Goal: Task Accomplishment & Management: Manage account settings

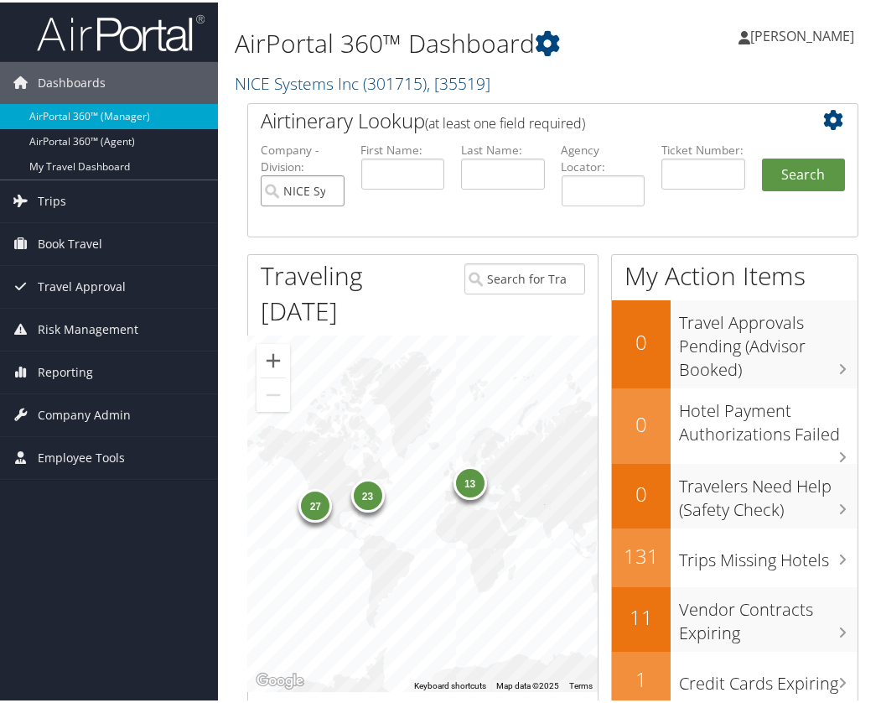
click at [327, 186] on input "NICE Systems Inc" at bounding box center [303, 188] width 84 height 31
click at [397, 170] on input "text" at bounding box center [403, 171] width 84 height 31
type input "tarek"
type input "bugaighis"
click at [771, 169] on button "Search" at bounding box center [804, 173] width 84 height 34
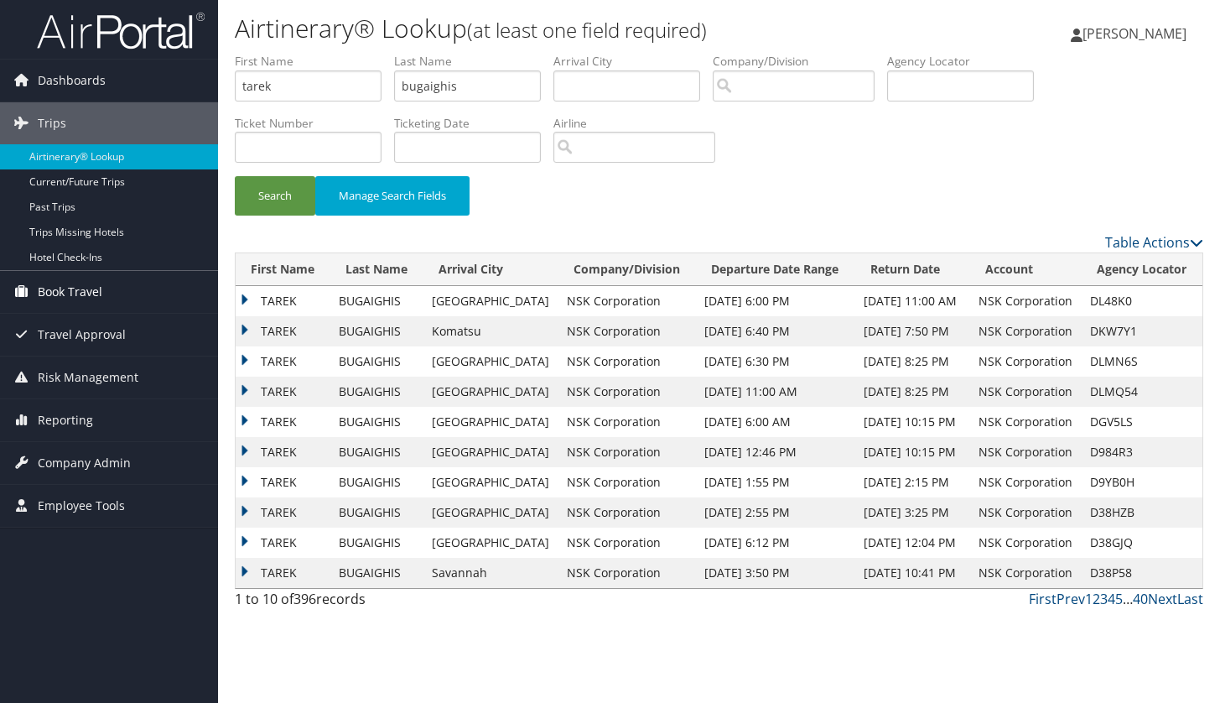
click at [42, 294] on span "Book Travel" at bounding box center [70, 292] width 65 height 42
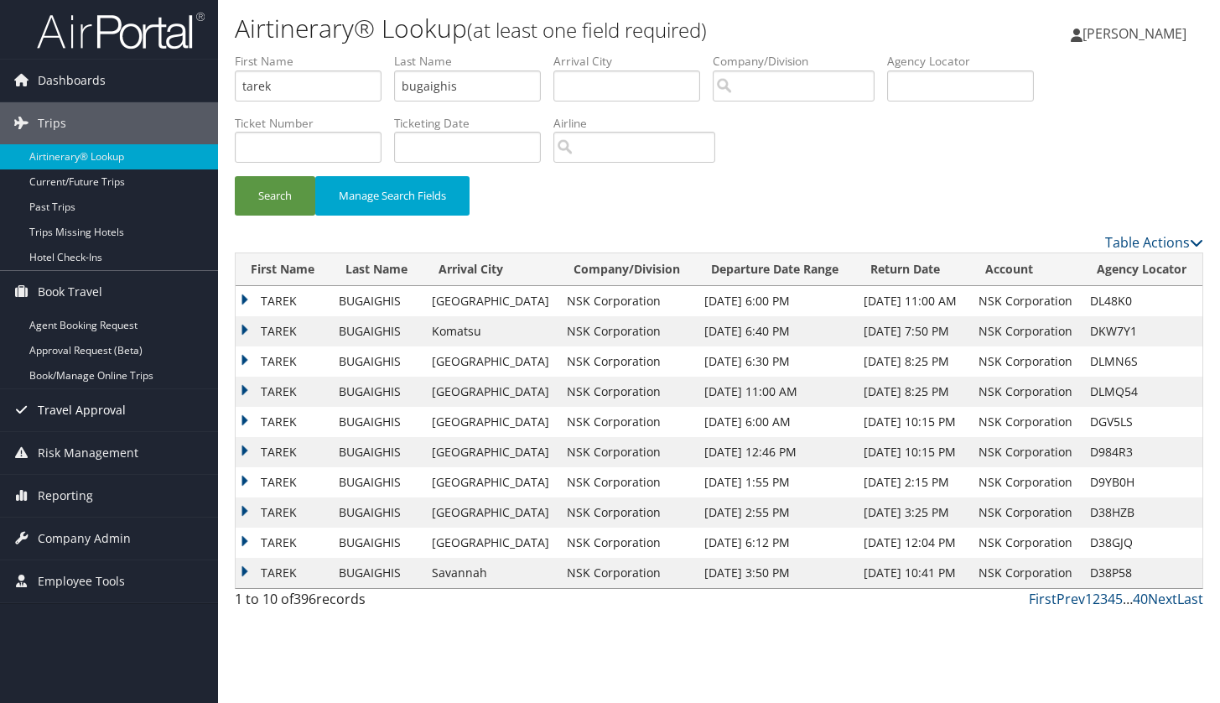
click at [44, 406] on span "Travel Approval" at bounding box center [82, 410] width 88 height 42
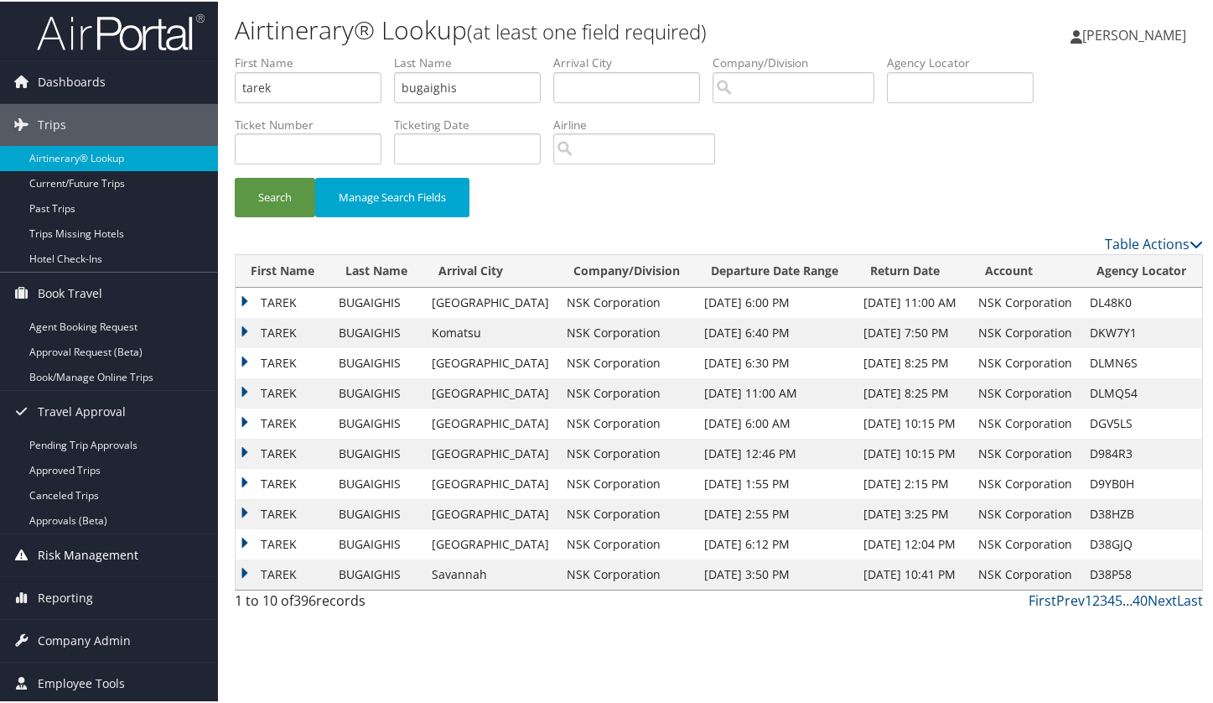
click at [60, 557] on span "Risk Management" at bounding box center [88, 554] width 101 height 42
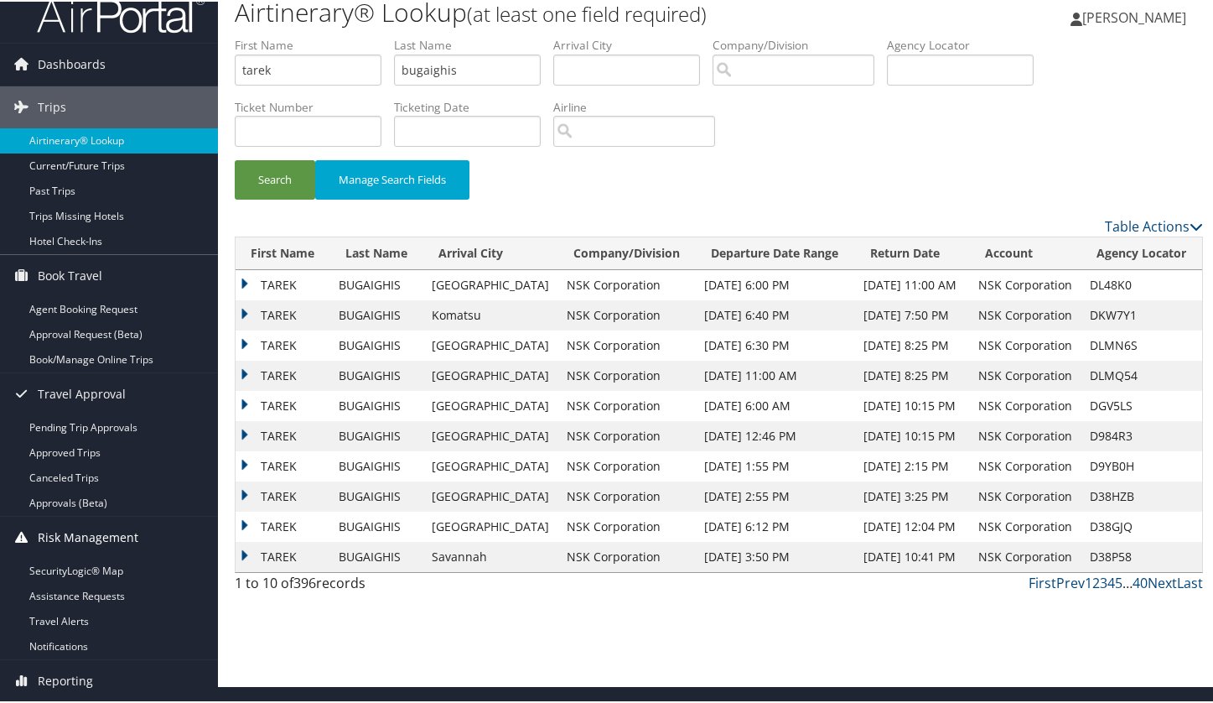
scroll to position [101, 0]
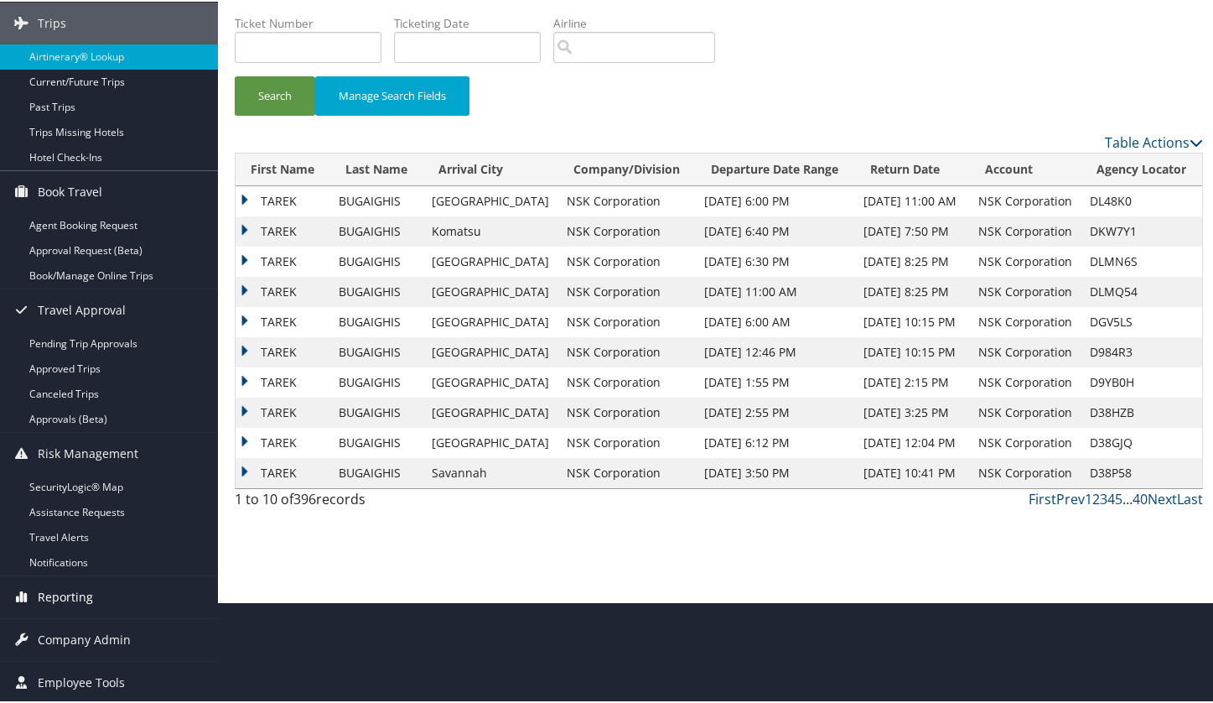
click at [44, 601] on span "Reporting" at bounding box center [65, 595] width 55 height 42
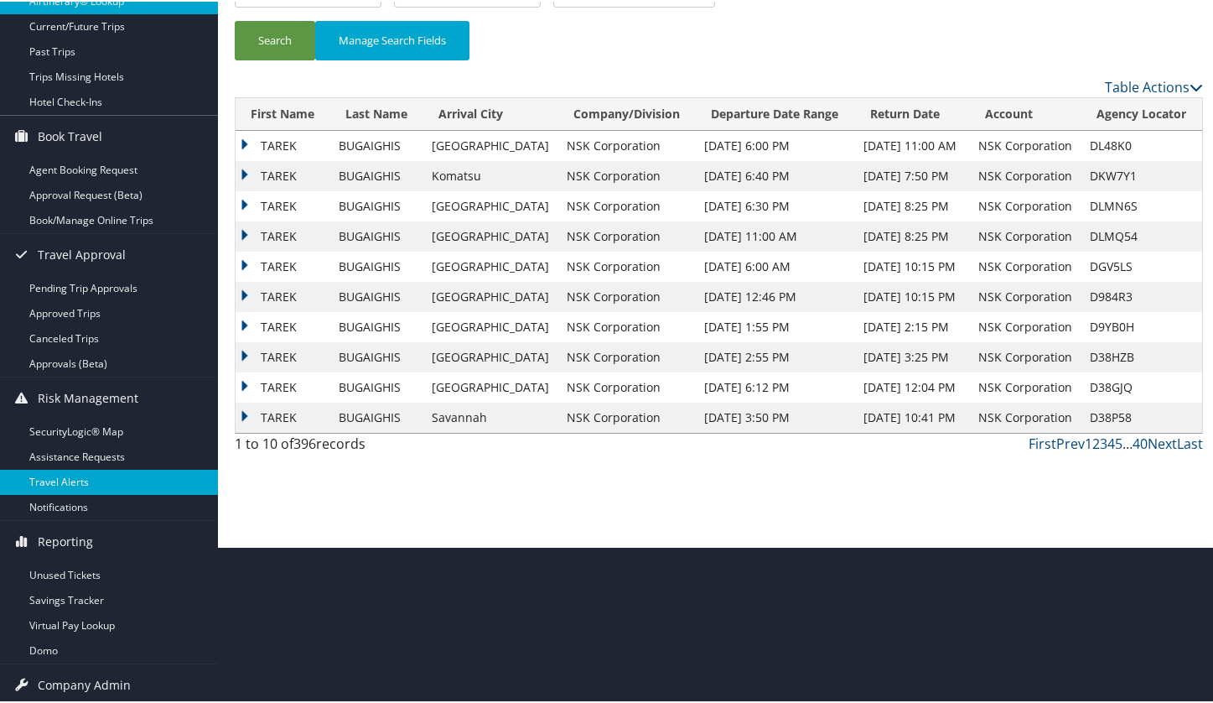
scroll to position [202, 0]
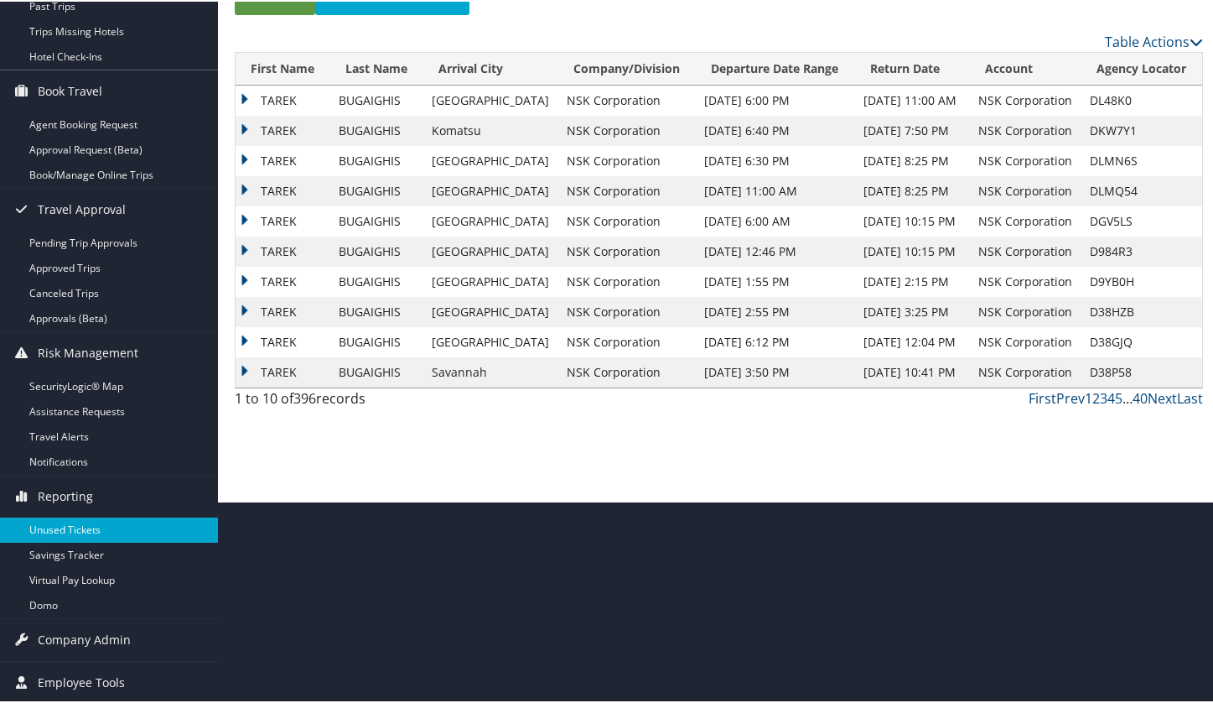
click at [82, 538] on link "Unused Tickets" at bounding box center [109, 528] width 218 height 25
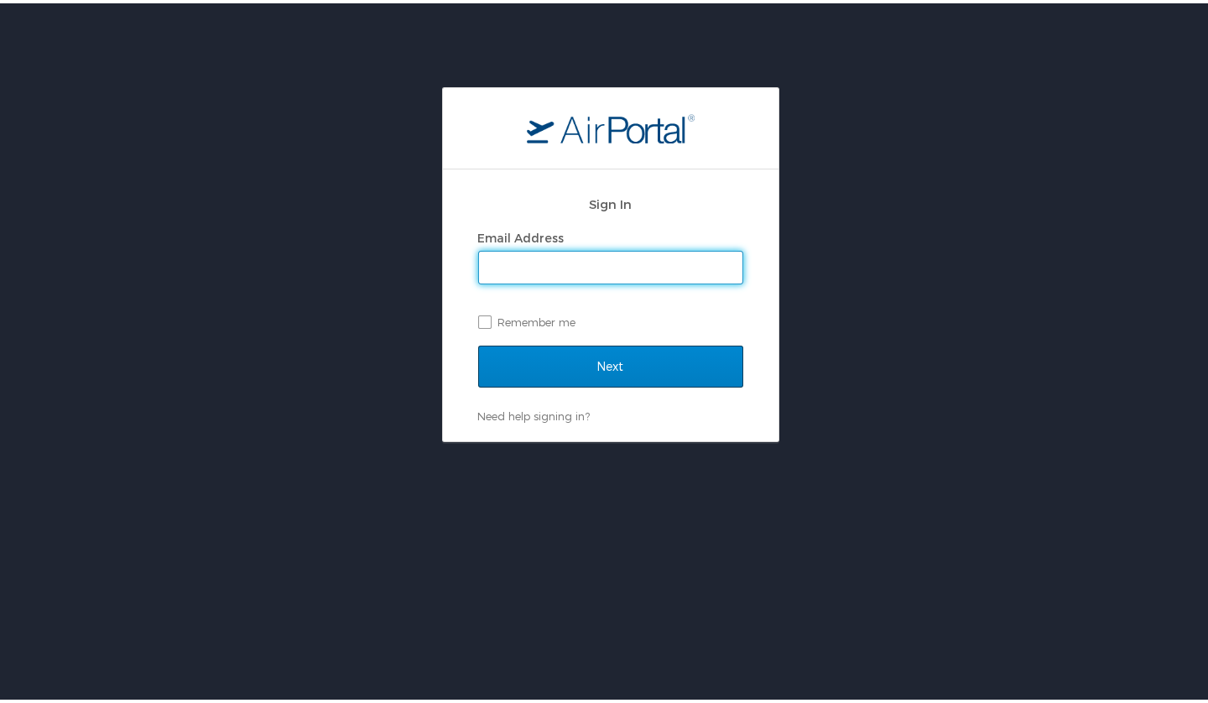
type input "joanna.thoesen@cbtravel.com"
click at [615, 367] on input "Next" at bounding box center [610, 363] width 265 height 42
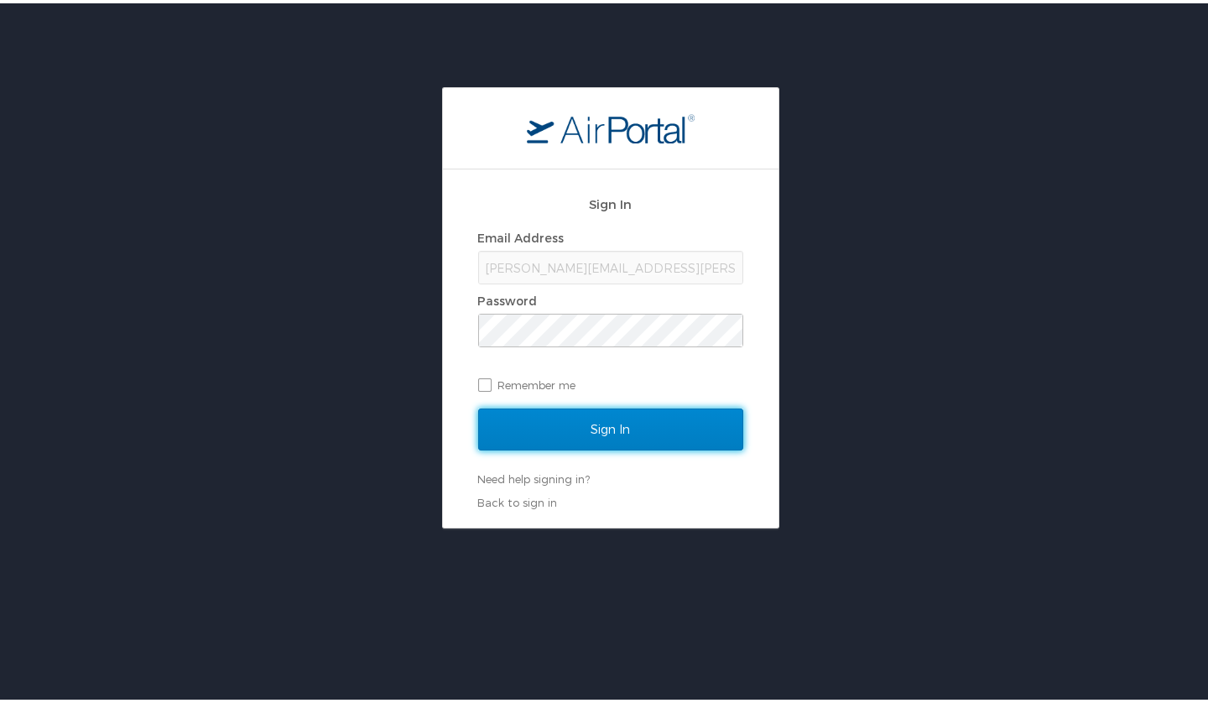
click at [625, 436] on input "Sign In" at bounding box center [610, 426] width 265 height 42
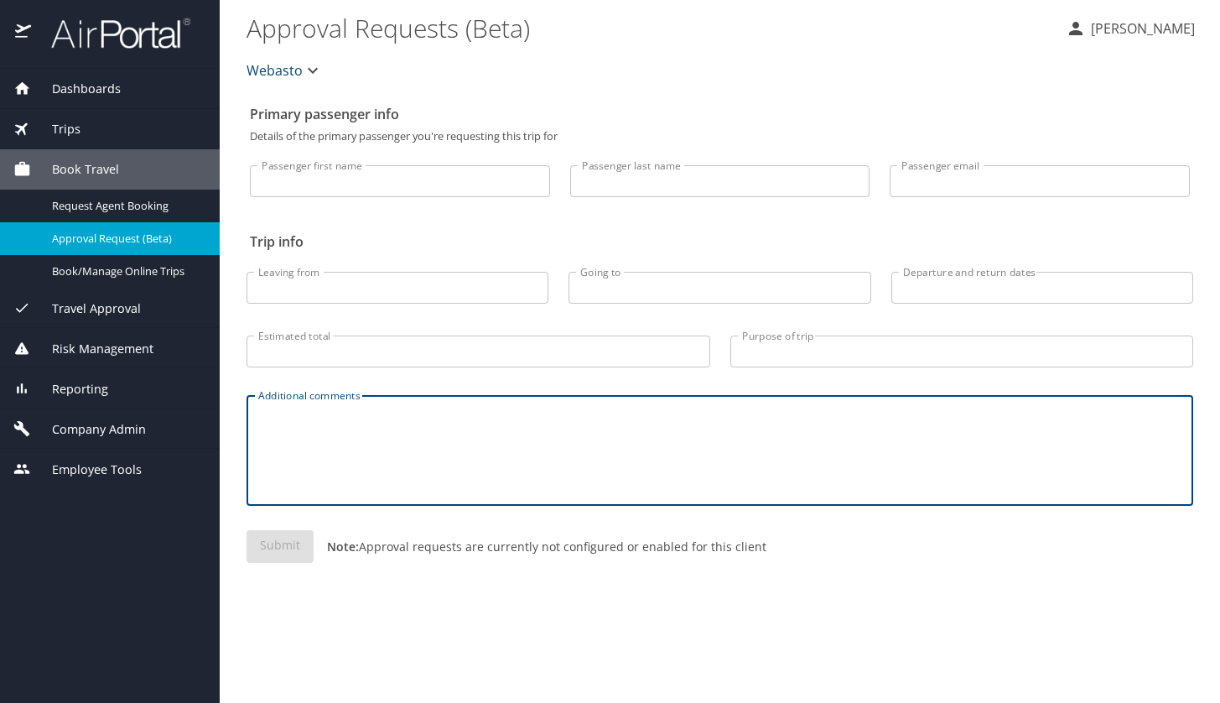
click at [576, 458] on textarea "Additional comments" at bounding box center [719, 451] width 923 height 80
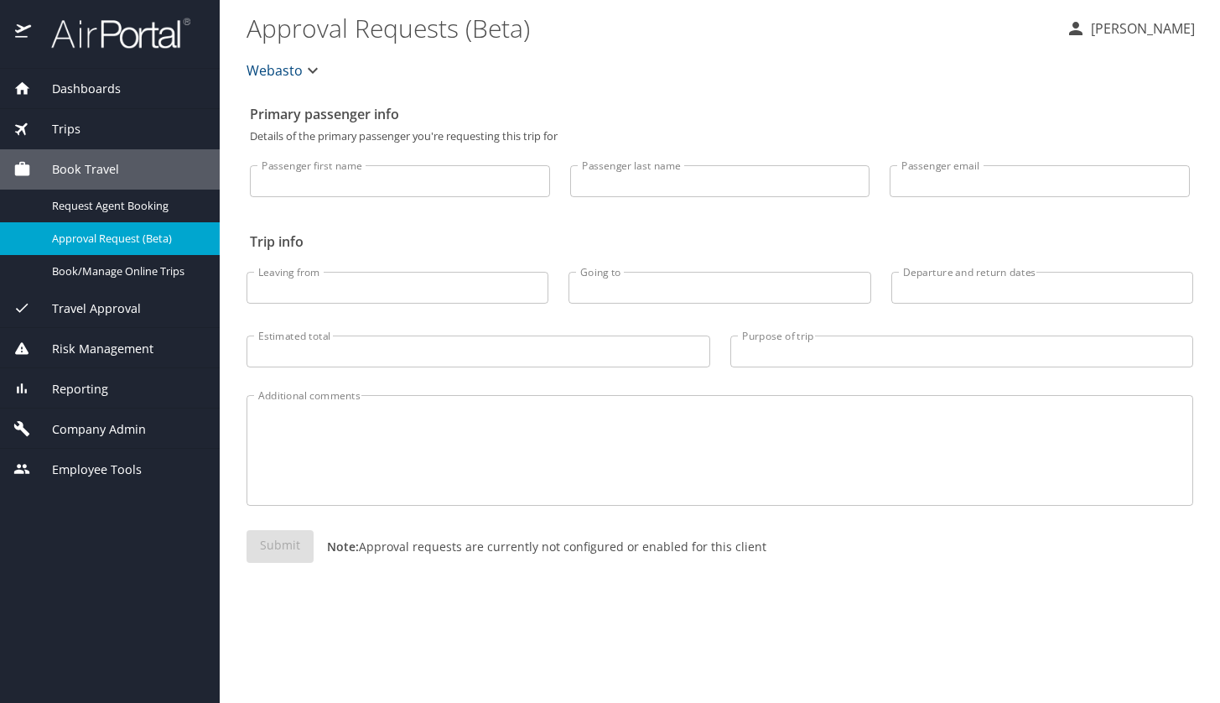
click at [85, 391] on span "Reporting" at bounding box center [69, 389] width 77 height 18
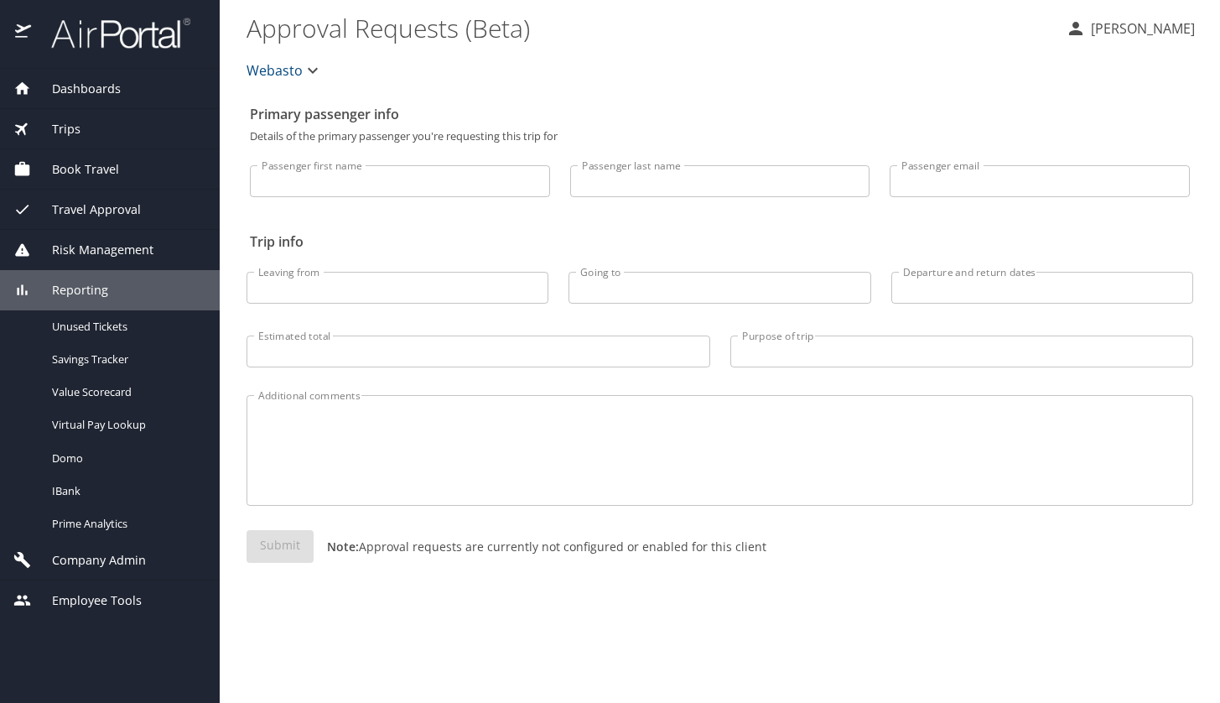
click at [309, 73] on icon "button" at bounding box center [313, 70] width 20 height 20
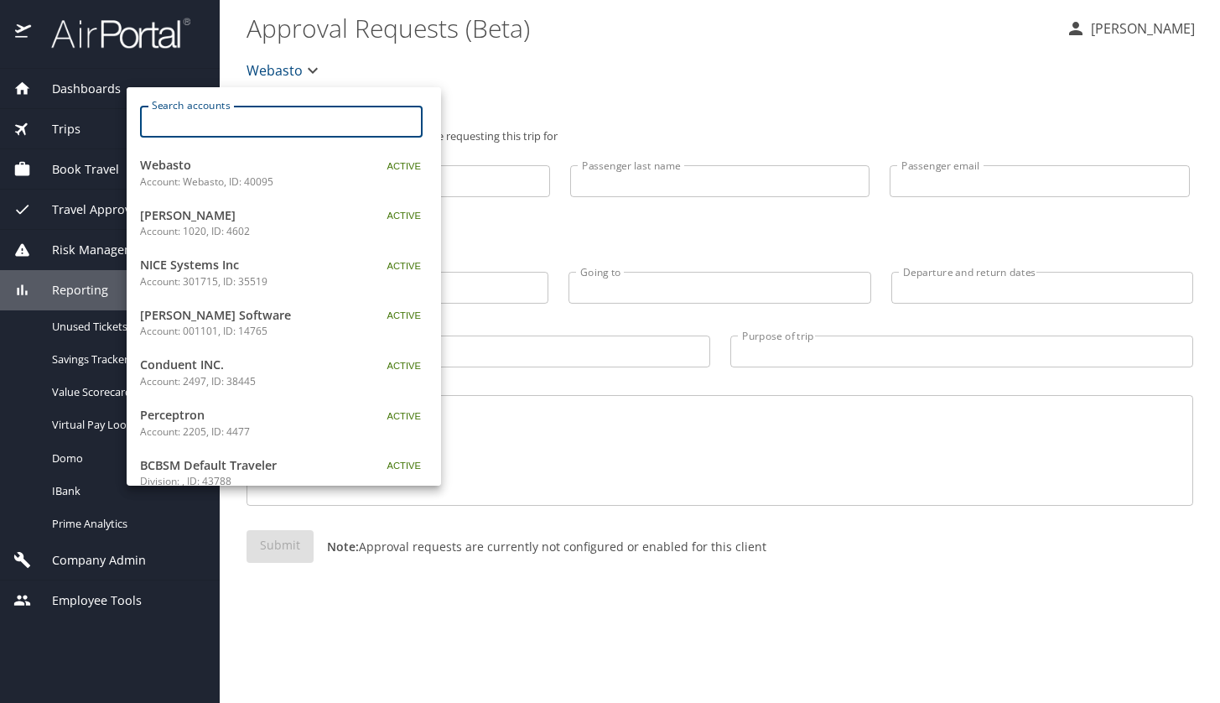
click at [268, 122] on input "Search accounts" at bounding box center [287, 122] width 272 height 32
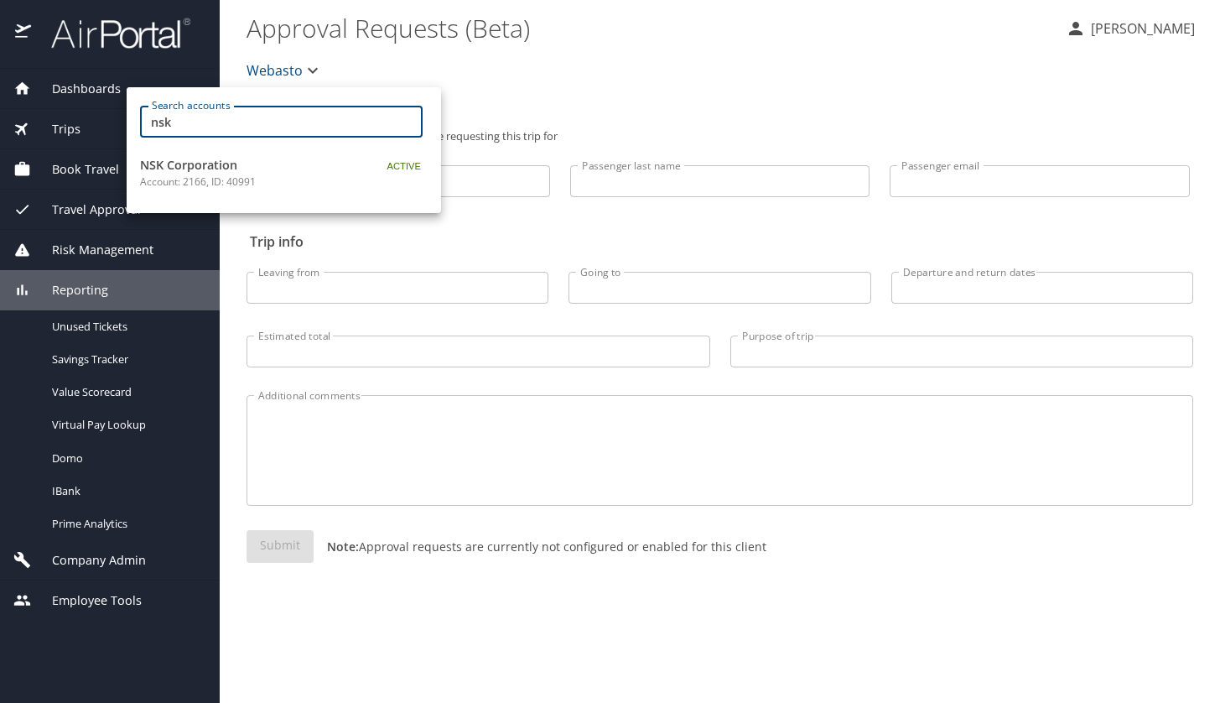
type input "nsk"
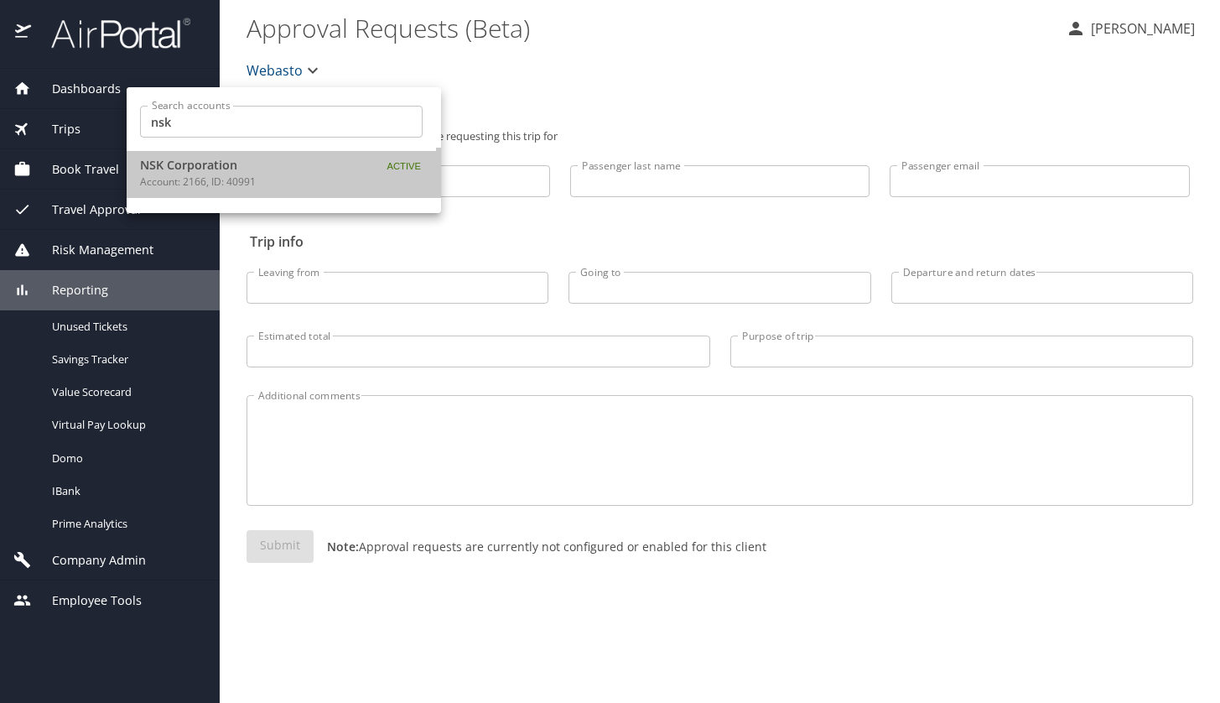
click at [264, 172] on span "NSK Corporation" at bounding box center [245, 165] width 210 height 18
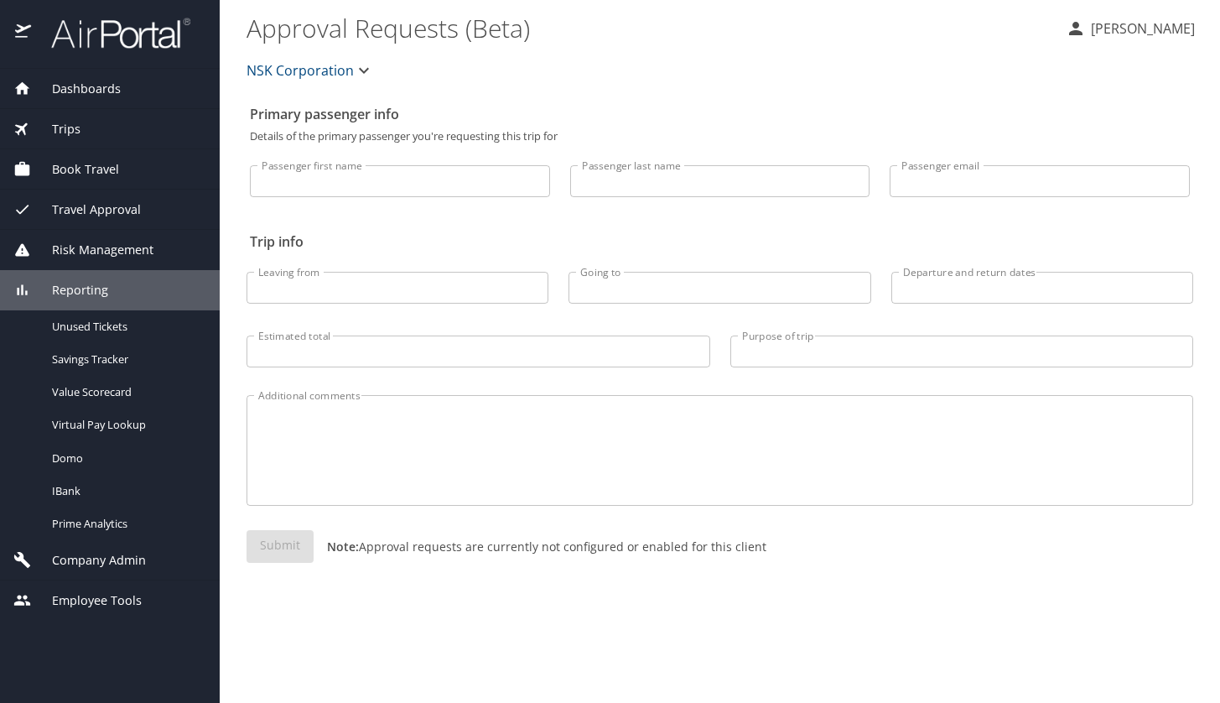
click at [366, 176] on input "Passenger first name" at bounding box center [400, 181] width 300 height 32
type input "tarek"
type input "bugaighis"
click at [283, 546] on div "Submit Note: Approval requests are currently not configured or enabled for this…" at bounding box center [720, 560] width 947 height 60
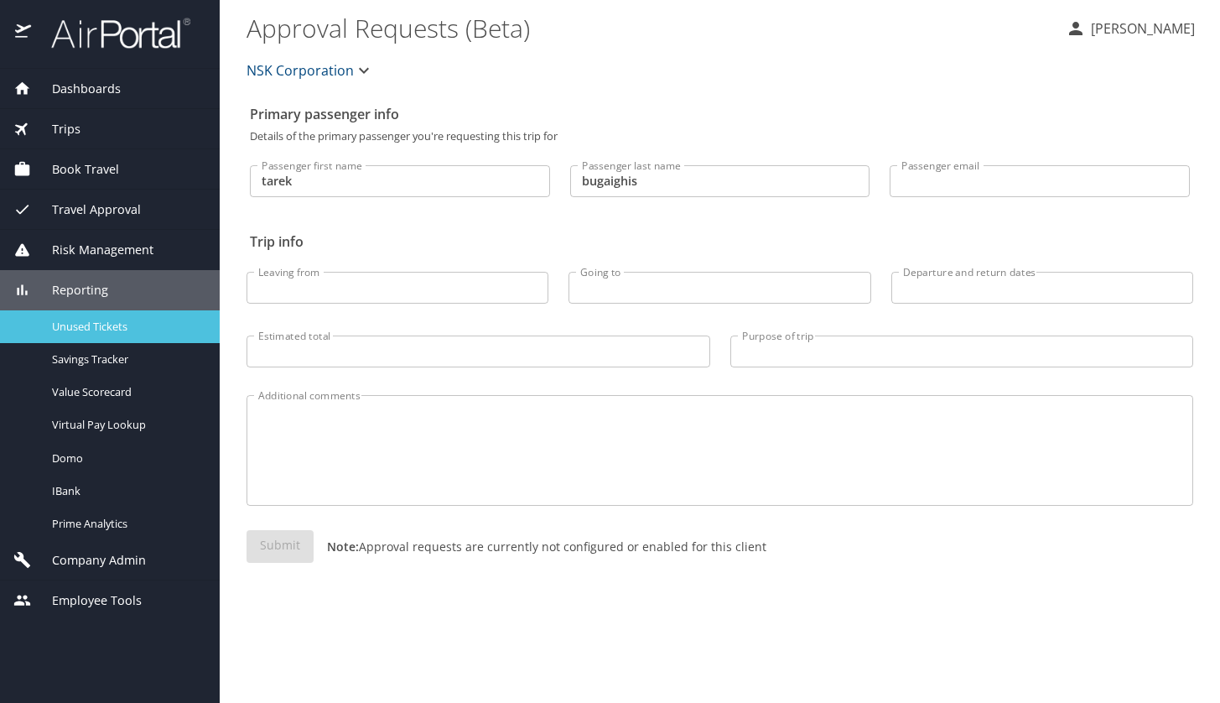
click at [86, 322] on span "Unused Tickets" at bounding box center [126, 327] width 148 height 16
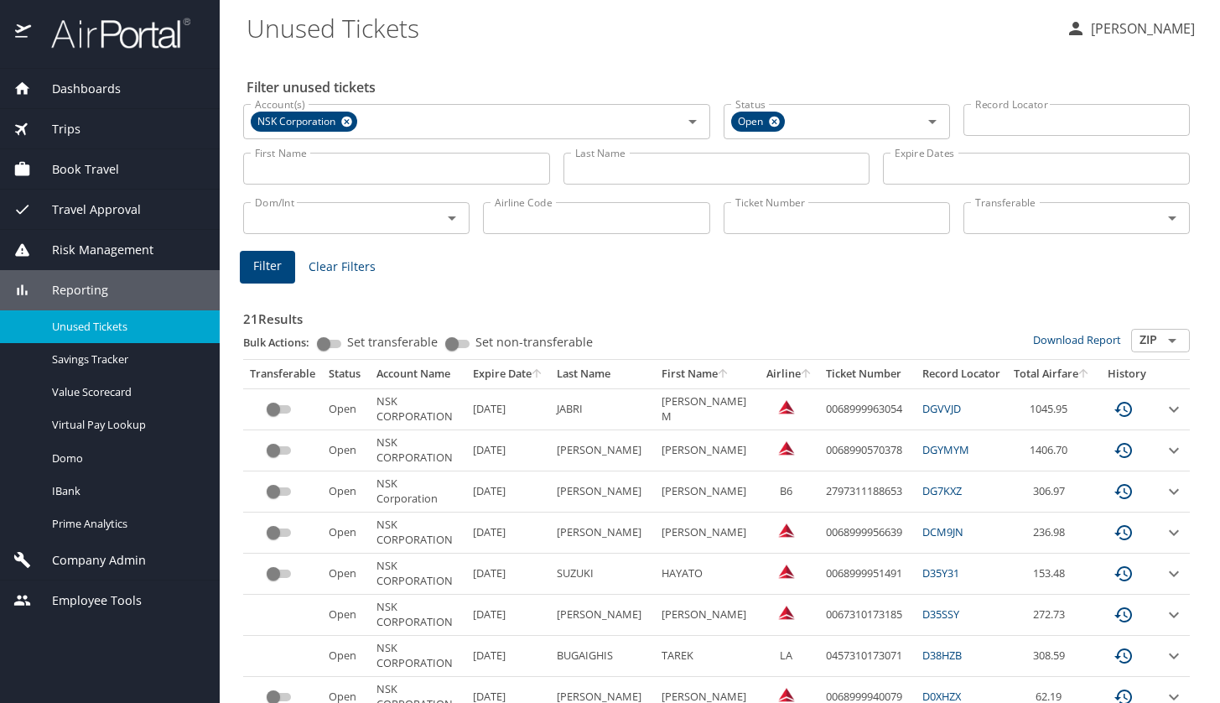
click at [656, 164] on input "Last Name" at bounding box center [717, 169] width 307 height 32
type input "bugaighis"
click at [282, 282] on button "Filter" at bounding box center [267, 267] width 55 height 33
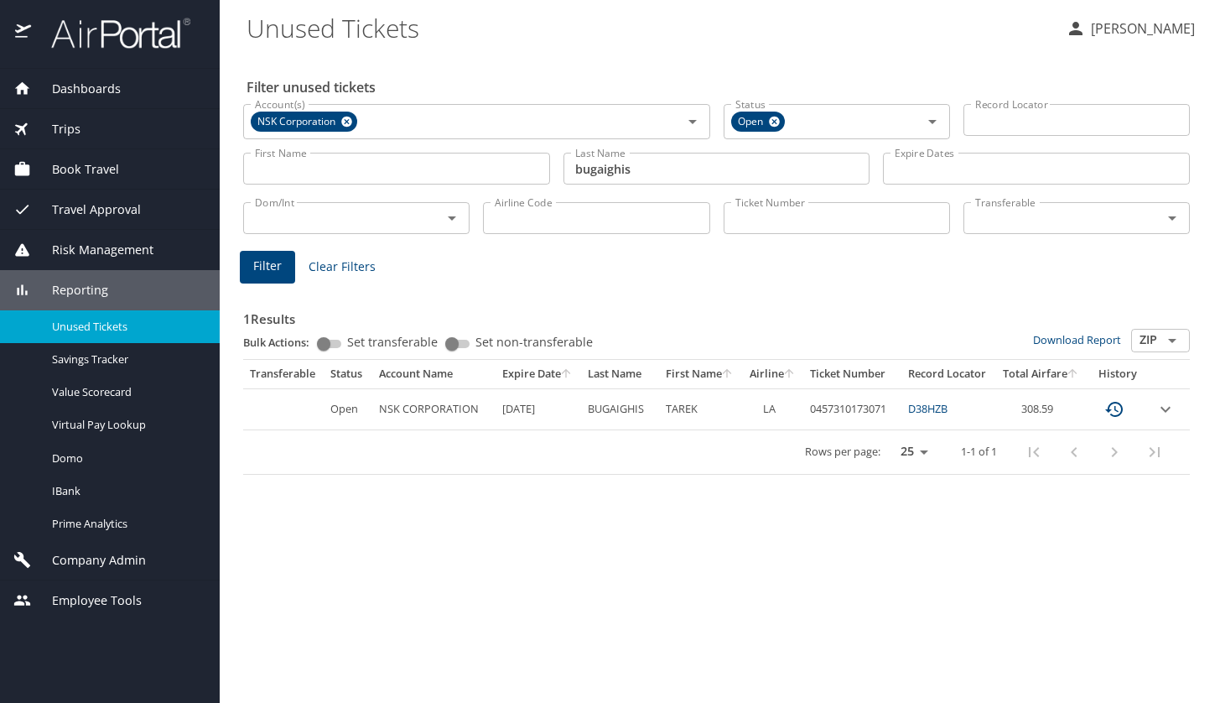
click at [330, 411] on td "Open" at bounding box center [348, 408] width 49 height 41
click at [948, 408] on link "D38HZB" at bounding box center [927, 408] width 39 height 15
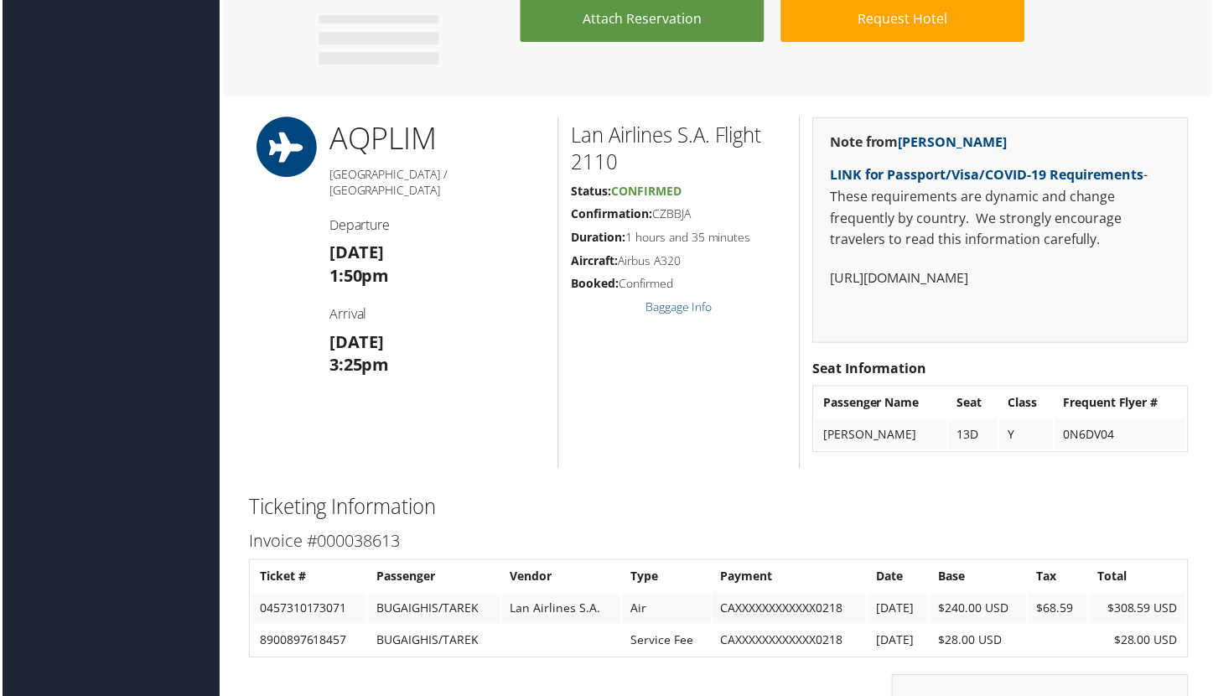
scroll to position [1342, 0]
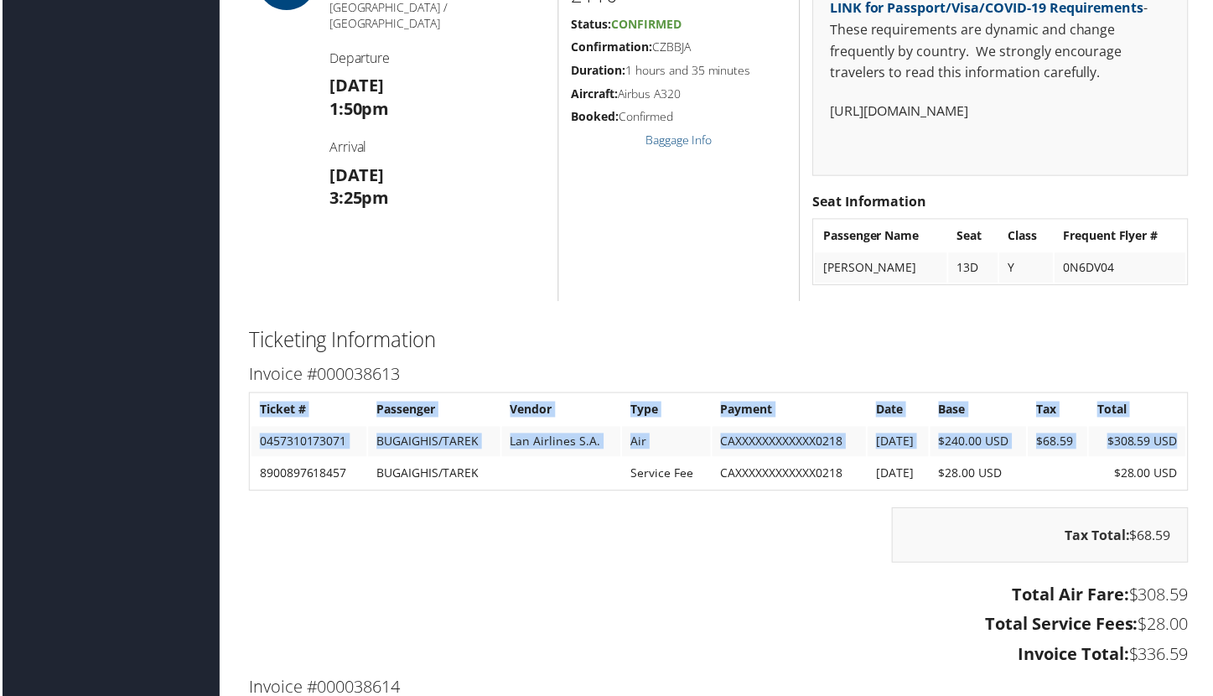
drag, startPoint x: 256, startPoint y: 408, endPoint x: 1183, endPoint y: 436, distance: 927.9
click at [1183, 436] on table "Ticket # Passenger Vendor Type Payment Date Base Tax Total 0457310173071 BUGAIG…" at bounding box center [718, 442] width 943 height 99
copy tbody "Ticket # Passenger Vendor Type Payment Date Base Tax Total 0457310173071 BUGAIG…"
